Goal: Information Seeking & Learning: Learn about a topic

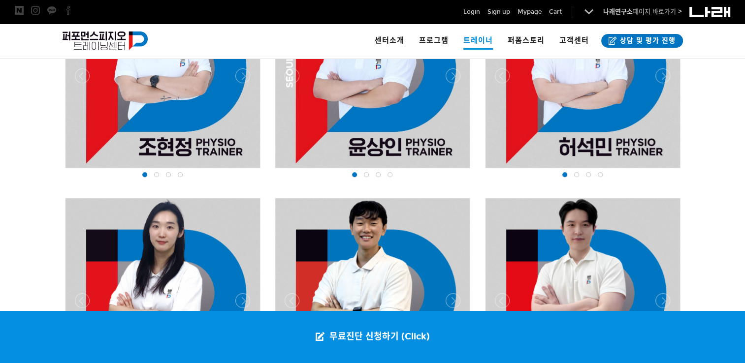
click at [157, 175] on span at bounding box center [156, 174] width 5 height 5
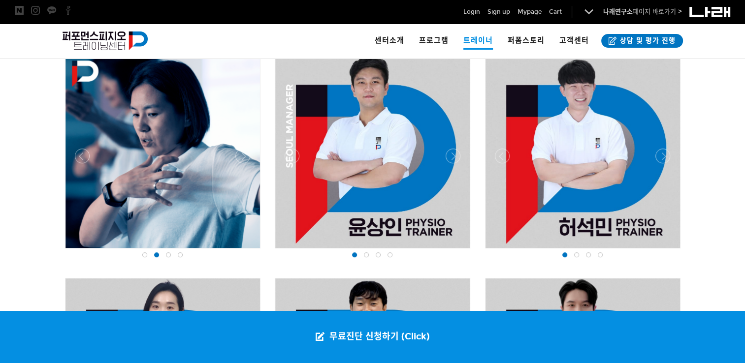
scroll to position [727, 0]
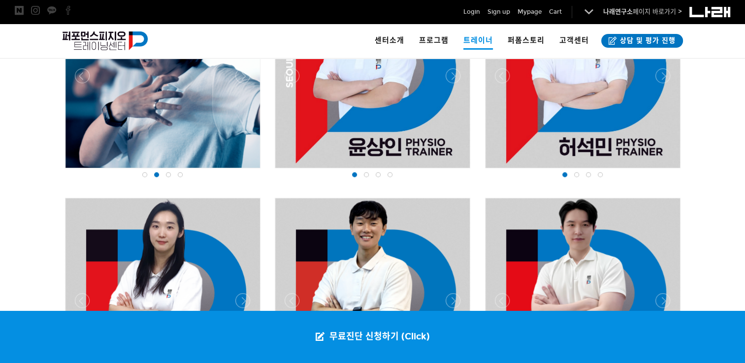
click at [176, 174] on div at bounding box center [180, 175] width 12 height 10
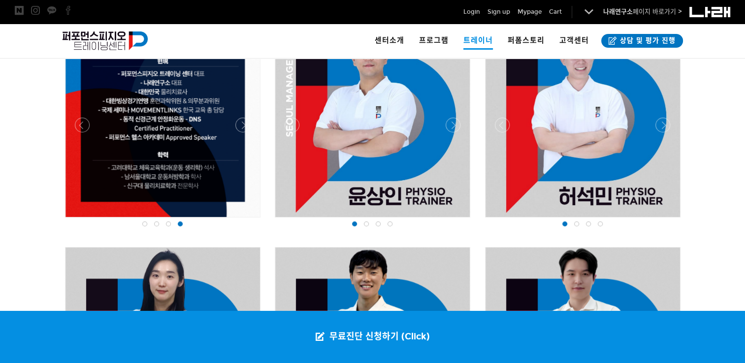
scroll to position [629, 0]
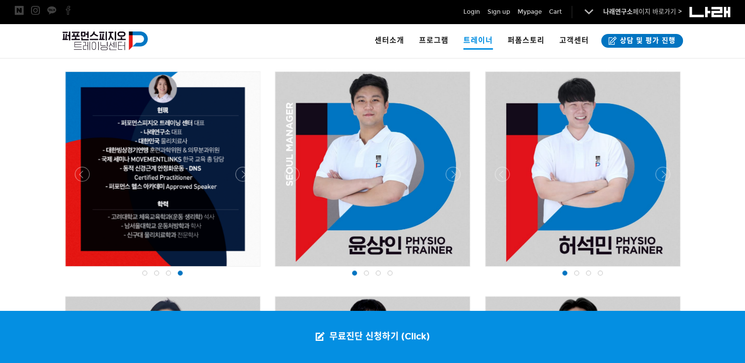
click at [173, 276] on div at bounding box center [168, 273] width 12 height 10
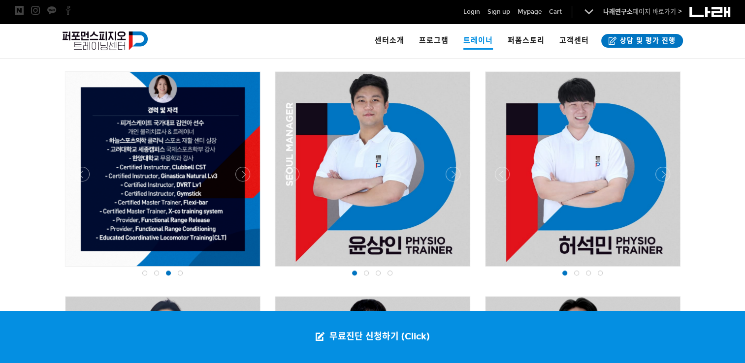
click at [179, 271] on span at bounding box center [180, 273] width 5 height 5
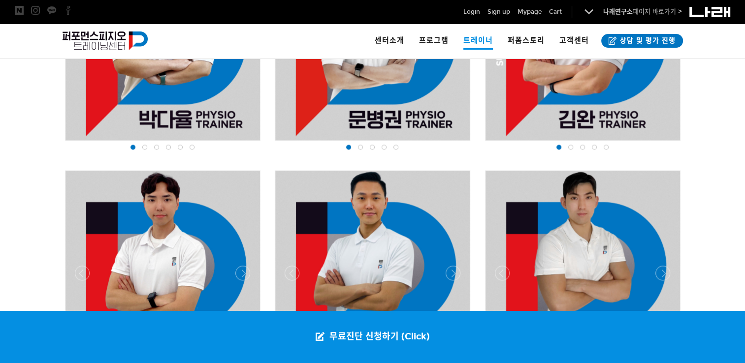
scroll to position [1220, 0]
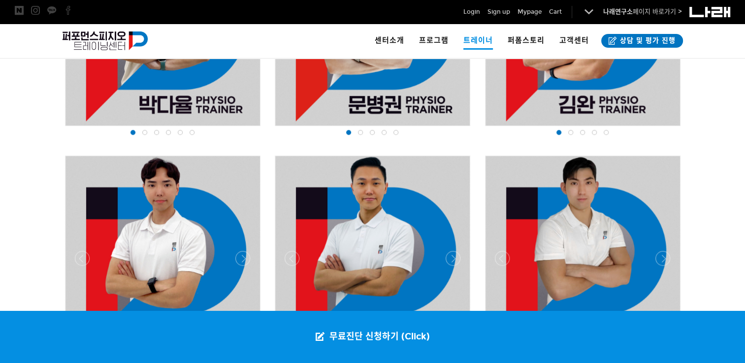
click at [192, 131] on span at bounding box center [191, 132] width 5 height 5
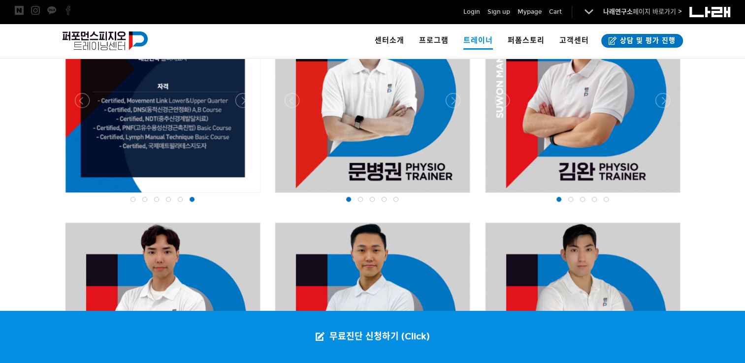
scroll to position [1072, 0]
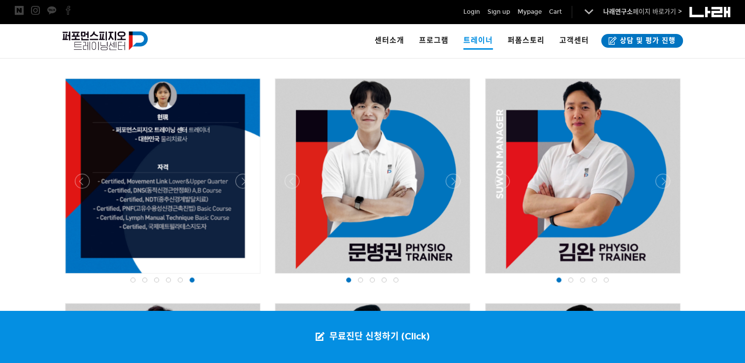
click at [183, 279] on div at bounding box center [180, 280] width 12 height 10
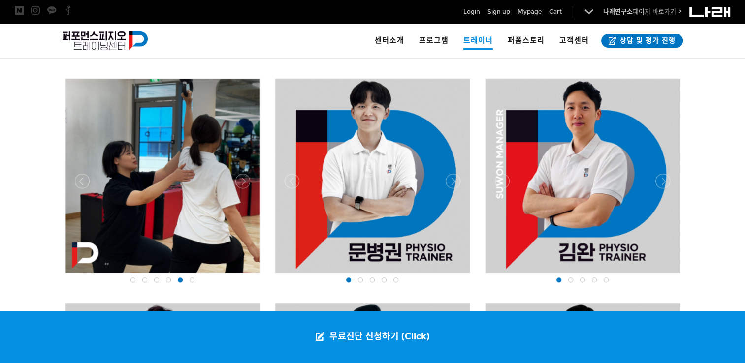
click at [169, 281] on span at bounding box center [168, 280] width 5 height 5
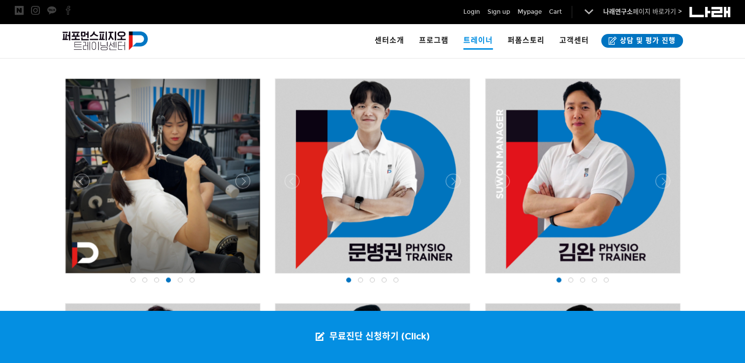
click at [153, 282] on div at bounding box center [157, 280] width 12 height 10
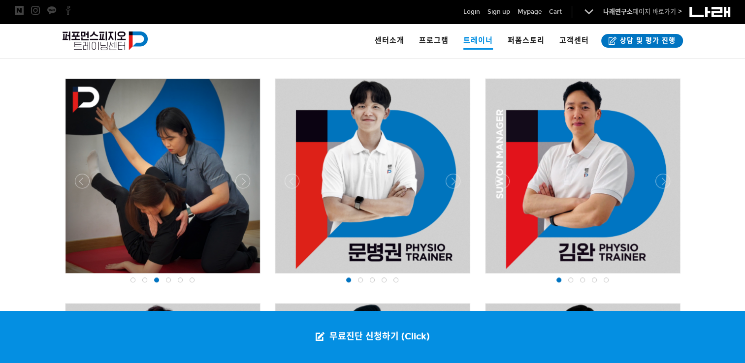
click at [140, 281] on div at bounding box center [145, 280] width 12 height 10
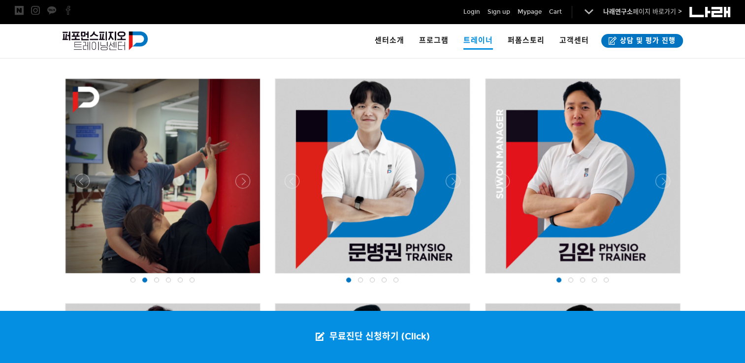
click at [188, 277] on div at bounding box center [192, 280] width 12 height 10
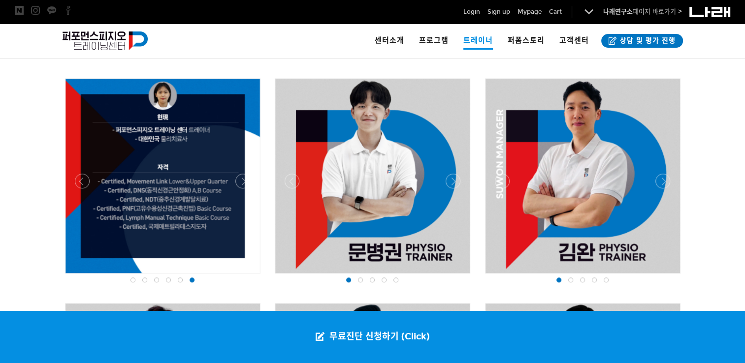
click at [395, 279] on span at bounding box center [395, 280] width 5 height 5
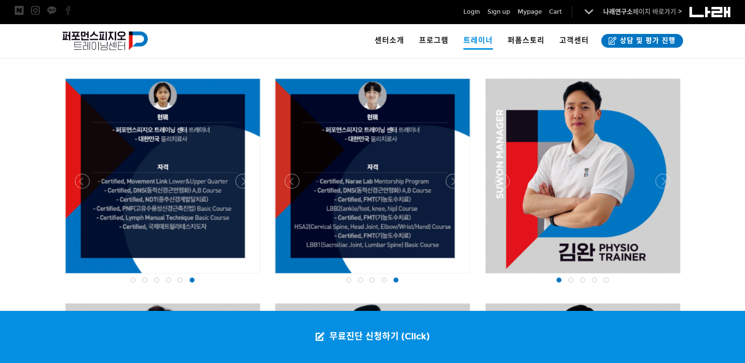
click at [239, 276] on div at bounding box center [163, 276] width 200 height 0
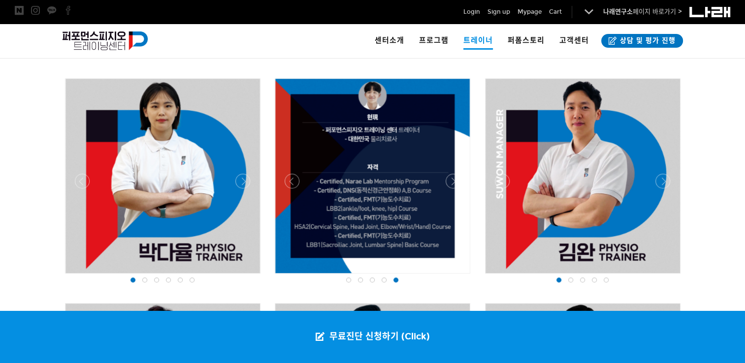
click at [239, 276] on div at bounding box center [163, 276] width 200 height 0
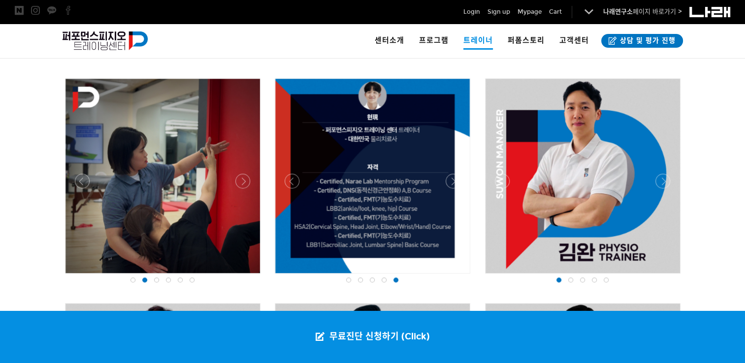
click at [239, 276] on div at bounding box center [163, 276] width 200 height 0
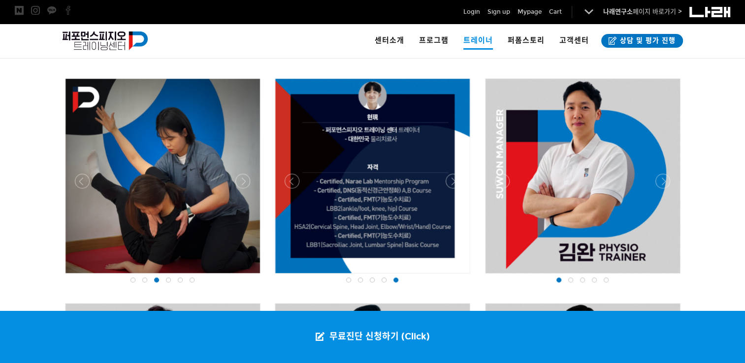
click at [239, 276] on div at bounding box center [163, 276] width 200 height 0
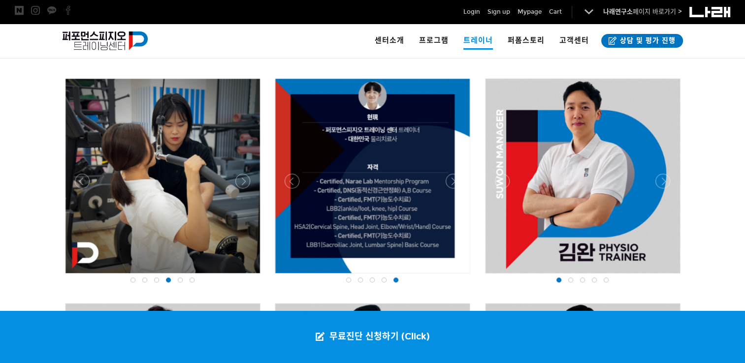
click at [239, 276] on div at bounding box center [163, 276] width 200 height 0
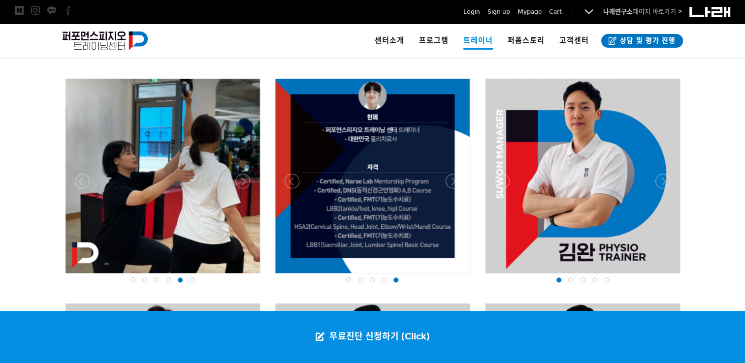
click at [239, 276] on div at bounding box center [163, 276] width 200 height 0
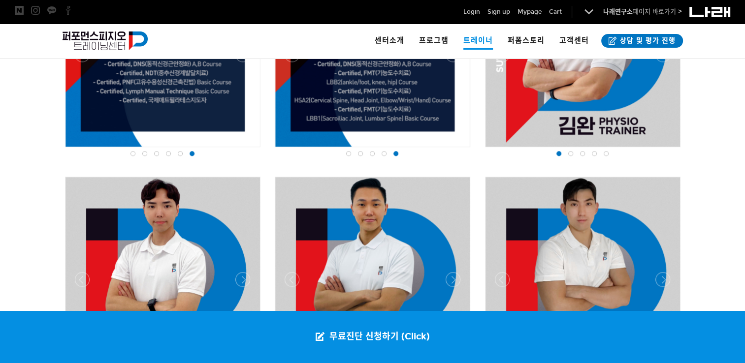
scroll to position [1121, 0]
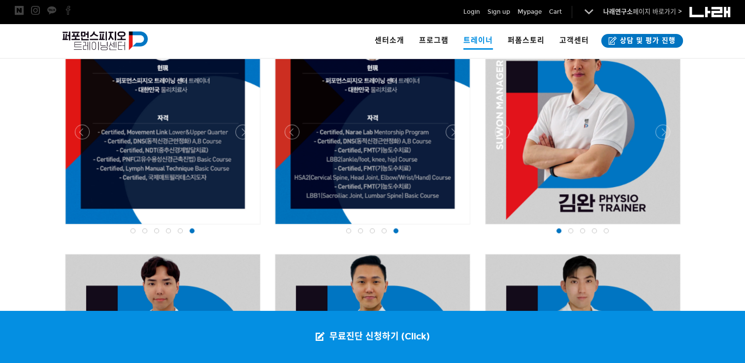
click at [386, 150] on div at bounding box center [372, 127] width 194 height 194
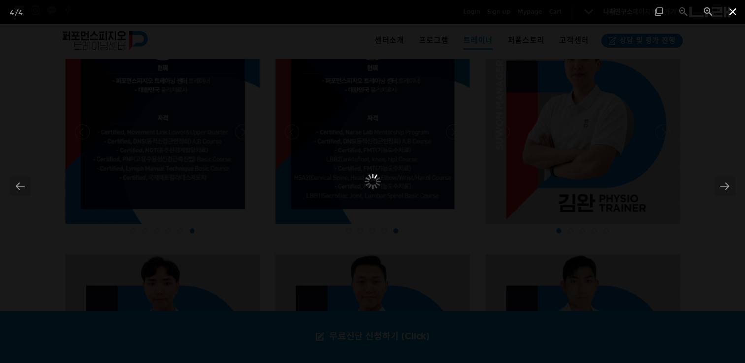
click at [724, 18] on span at bounding box center [732, 11] width 25 height 23
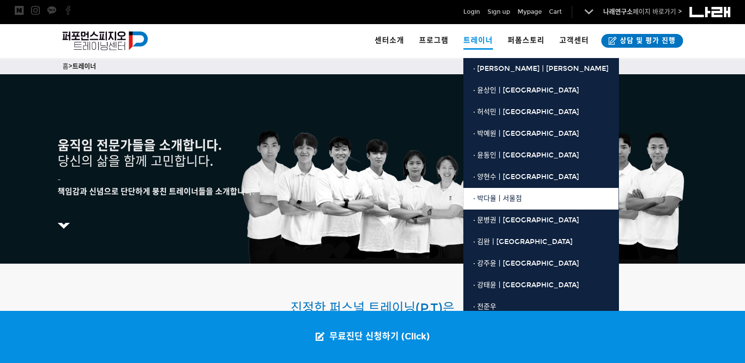
click at [502, 206] on link "· 박다율ㅣ서울점" at bounding box center [540, 199] width 155 height 22
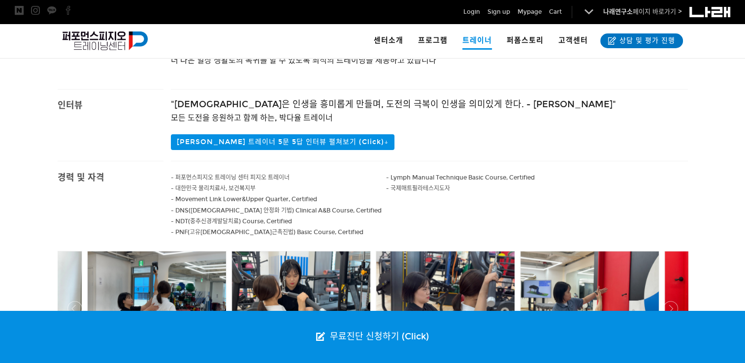
scroll to position [186, 0]
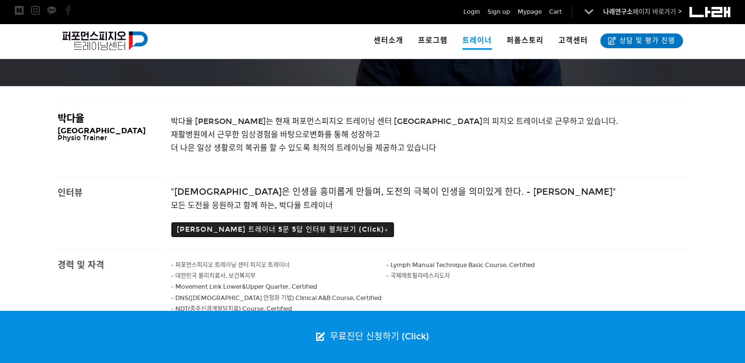
click at [259, 231] on button "박다율 트레이너 5문 5답 인터뷰 펼쳐보기 (Click)↓" at bounding box center [282, 230] width 223 height 16
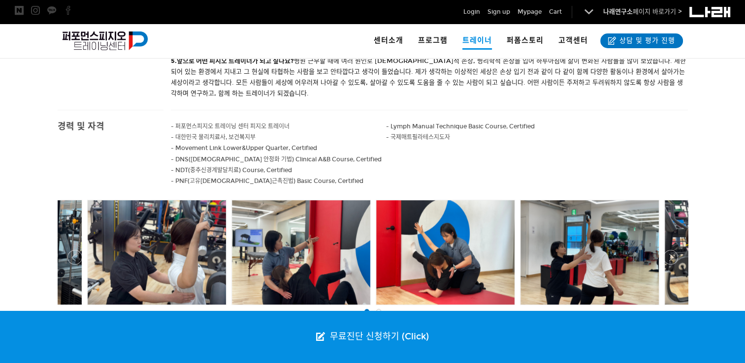
scroll to position [531, 0]
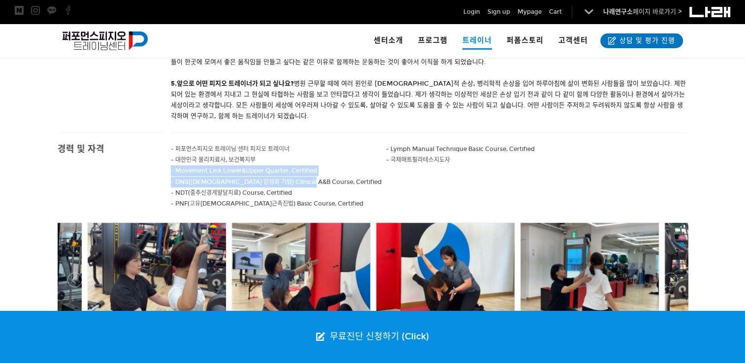
drag, startPoint x: 256, startPoint y: 160, endPoint x: 313, endPoint y: 187, distance: 63.2
click at [313, 187] on div "- 퍼포먼스피지오 트레이닝 센터 피지오 트레이너 - 대한민국 물리치료사, 보건복지부 - Movement Link Lower&Upper Quar…" at bounding box center [279, 176] width 216 height 87
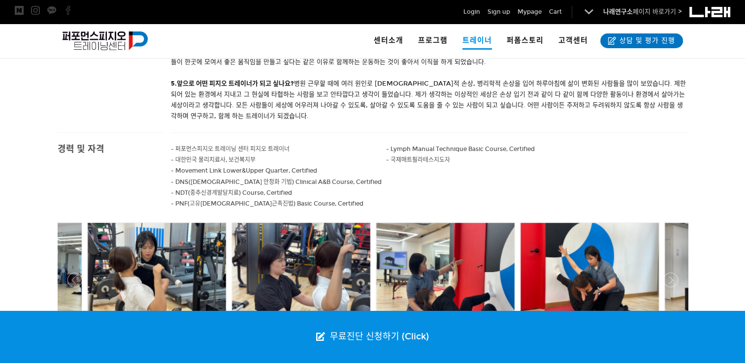
drag, startPoint x: 313, startPoint y: 187, endPoint x: 343, endPoint y: 198, distance: 32.1
click at [343, 198] on p "- PNF(고유수용성신경근촉진법) Basic Course, Certified" at bounding box center [279, 203] width 216 height 11
drag, startPoint x: 301, startPoint y: 193, endPoint x: 248, endPoint y: 197, distance: 53.3
click at [248, 197] on p "- NDT(중추신경계발달치료) Course, Certified" at bounding box center [279, 193] width 216 height 11
drag, startPoint x: 248, startPoint y: 197, endPoint x: 215, endPoint y: 200, distance: 33.6
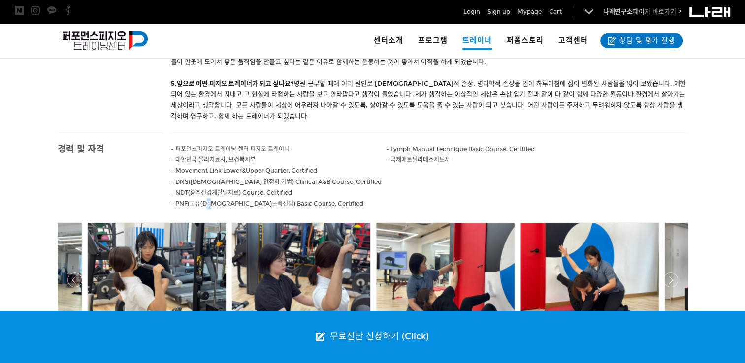
click at [215, 200] on p "- PNF(고유수용성신경근촉진법) Basic Course, Certified" at bounding box center [279, 203] width 216 height 11
drag, startPoint x: 215, startPoint y: 200, endPoint x: 181, endPoint y: 208, distance: 35.0
click at [181, 208] on p "- PNF(고유수용성신경근촉진법) Basic Course, Certified" at bounding box center [279, 203] width 216 height 11
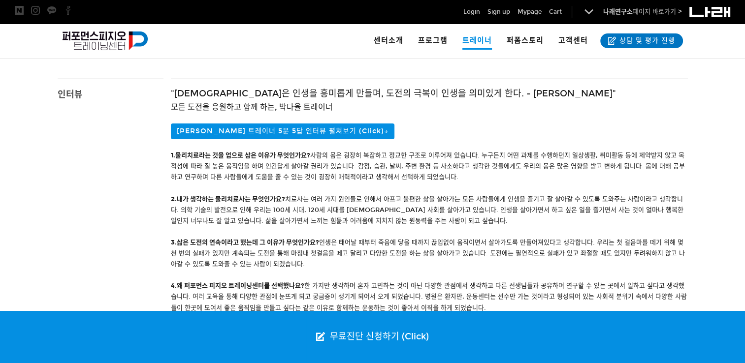
scroll to position [38, 0]
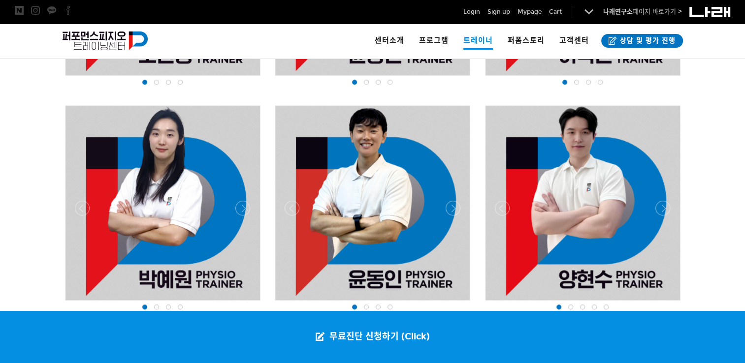
scroll to position [860, 0]
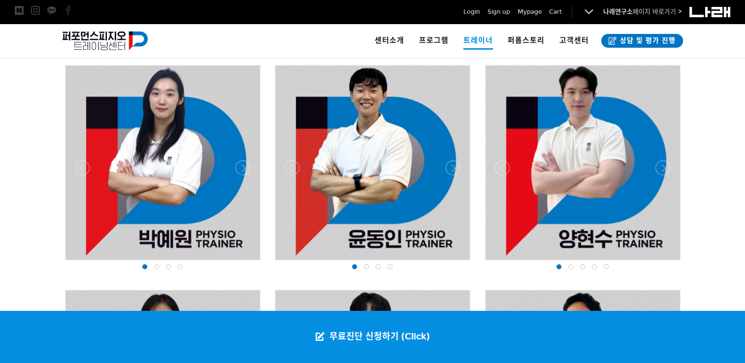
click at [243, 263] on div at bounding box center [163, 263] width 200 height 0
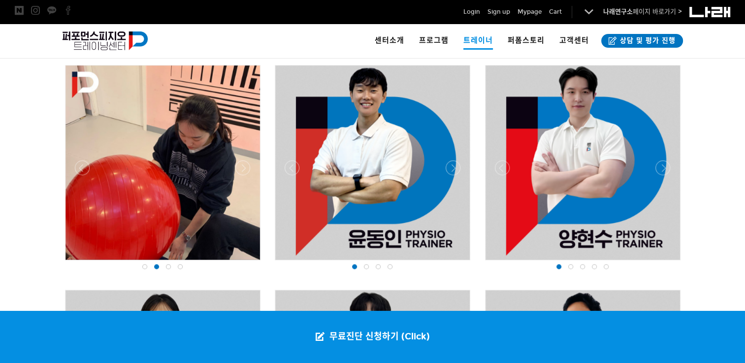
click at [243, 263] on div at bounding box center [163, 263] width 200 height 0
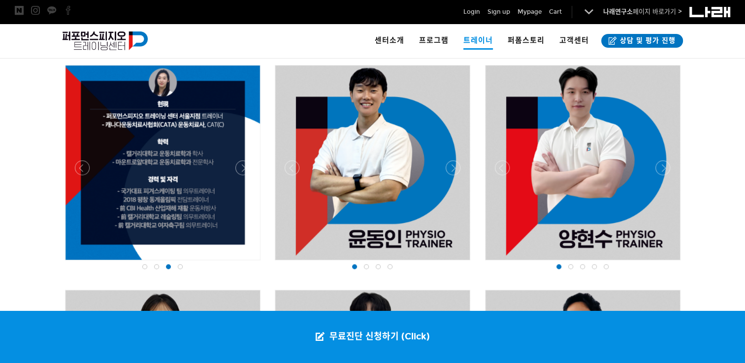
click at [241, 263] on div at bounding box center [163, 263] width 200 height 0
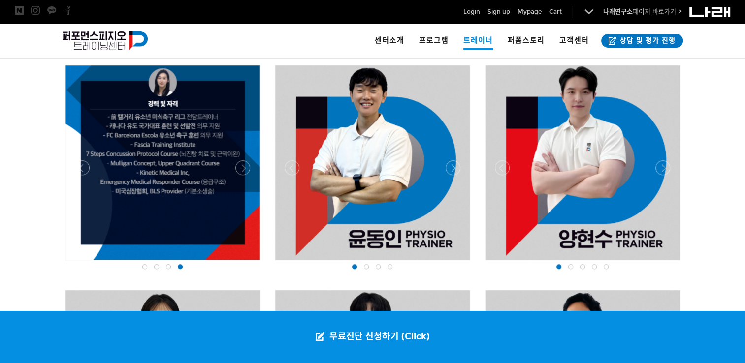
click at [247, 263] on div at bounding box center [163, 263] width 200 height 0
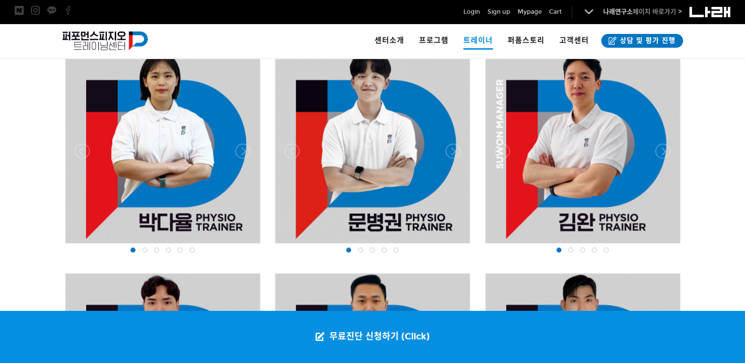
scroll to position [1156, 0]
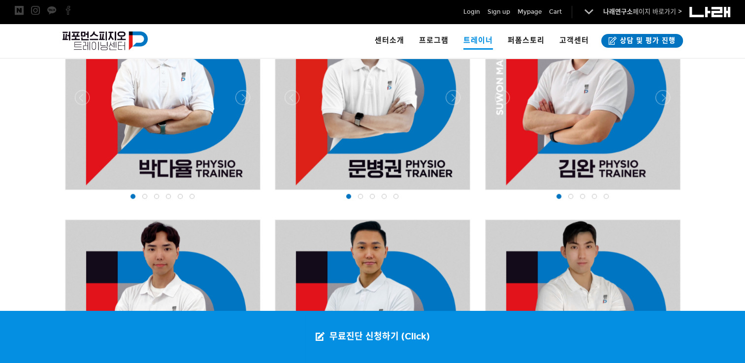
click at [240, 192] on div at bounding box center [163, 192] width 200 height 0
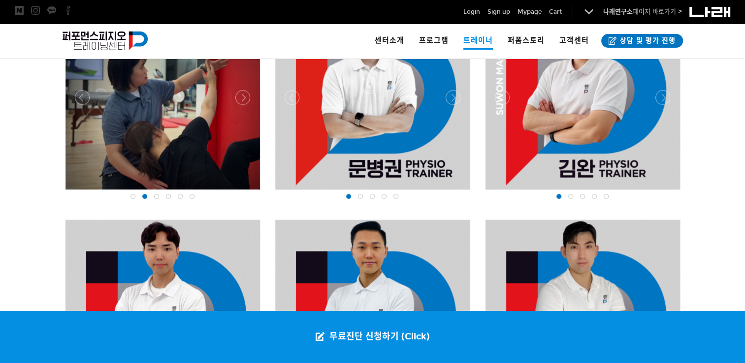
click at [240, 192] on div at bounding box center [163, 192] width 200 height 0
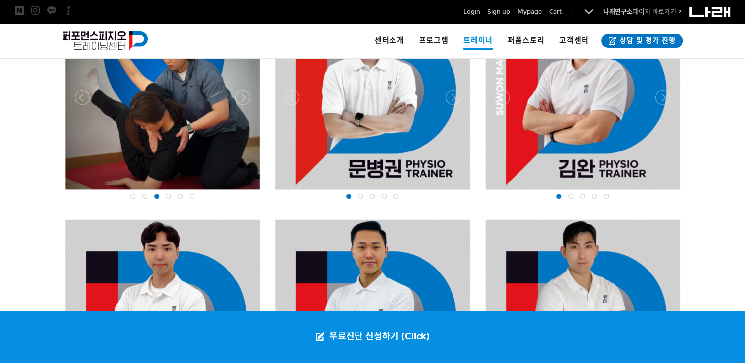
click at [240, 192] on div at bounding box center [163, 192] width 200 height 0
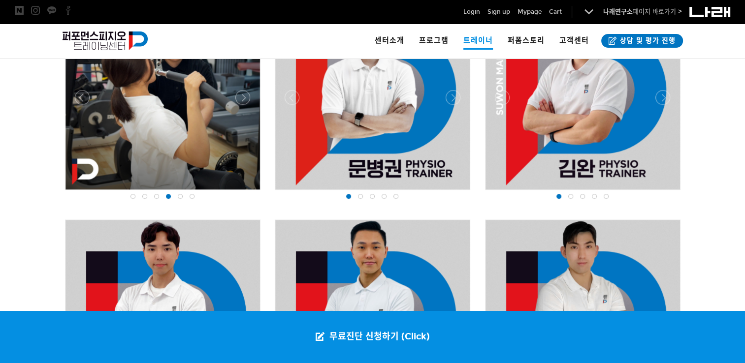
click at [240, 192] on div at bounding box center [163, 192] width 200 height 0
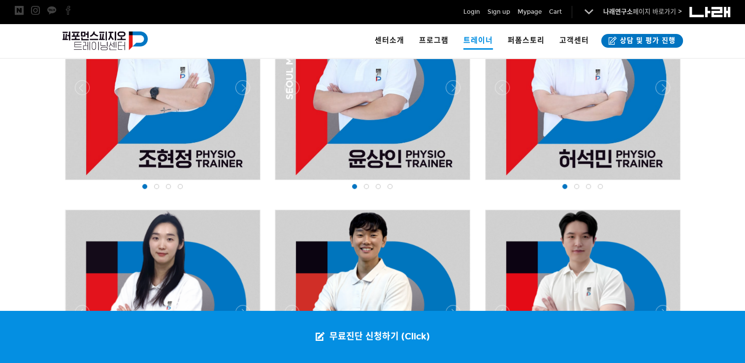
scroll to position [713, 0]
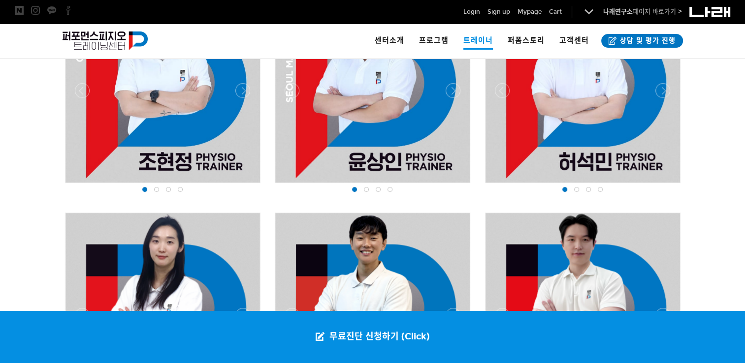
click at [391, 189] on span at bounding box center [389, 189] width 5 height 5
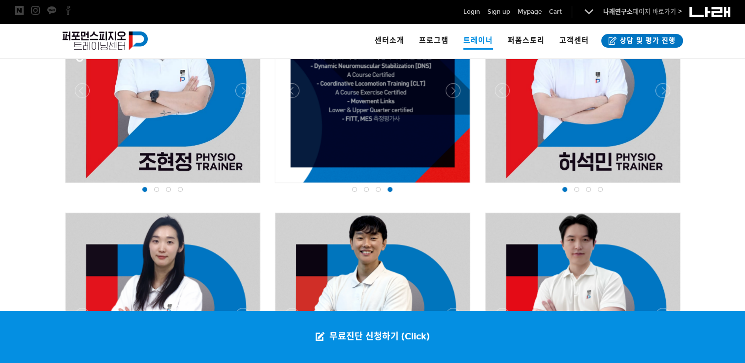
click at [597, 191] on div at bounding box center [600, 190] width 12 height 10
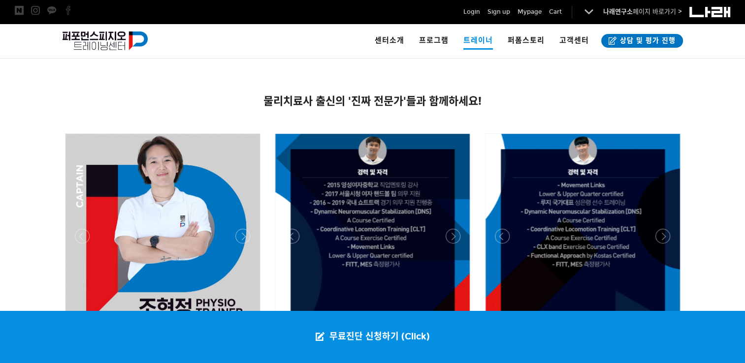
scroll to position [565, 0]
